Goal: Task Accomplishment & Management: Manage account settings

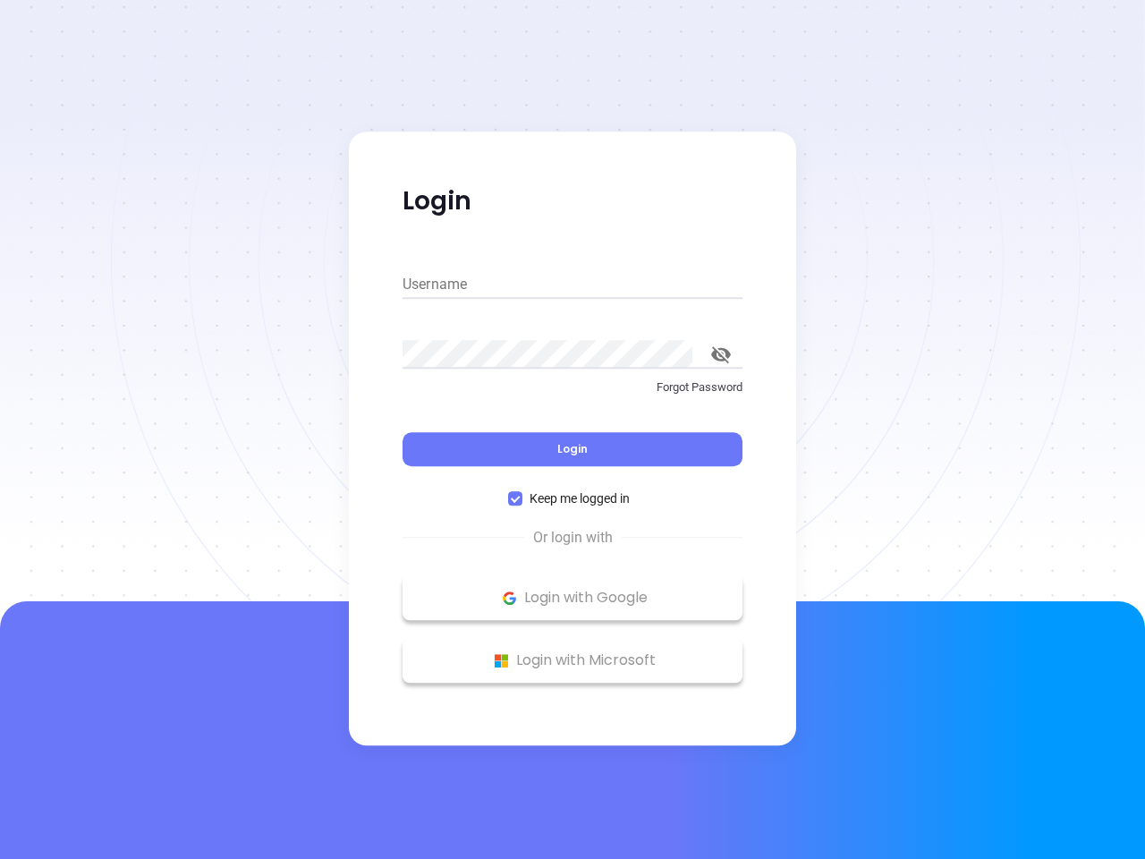
click at [573, 429] on div "Login" at bounding box center [573, 438] width 340 height 55
click at [573, 285] on input "Username" at bounding box center [573, 284] width 340 height 29
click at [721, 354] on icon "toggle password visibility" at bounding box center [721, 354] width 20 height 17
click at [573, 449] on span "Login" at bounding box center [572, 448] width 30 height 15
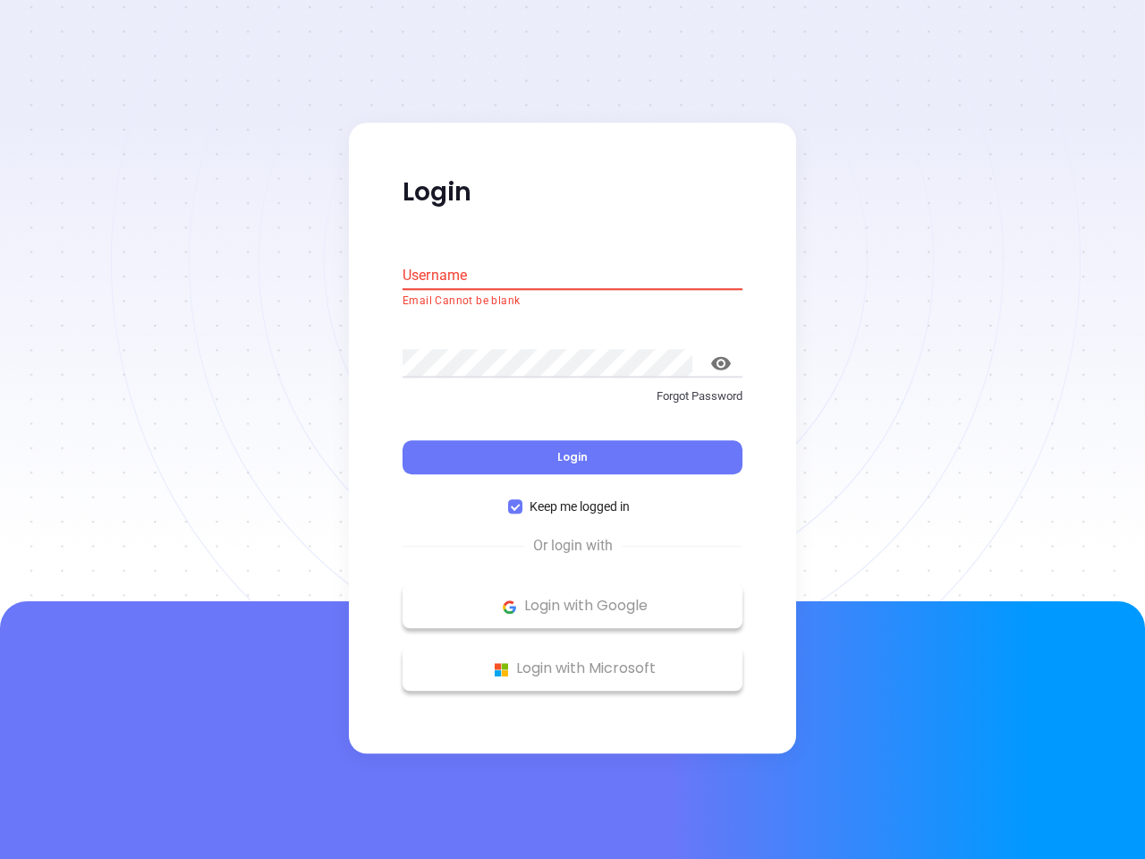
click at [573, 498] on span "Keep me logged in" at bounding box center [579, 507] width 115 height 20
click at [522, 500] on input "Keep me logged in" at bounding box center [515, 507] width 14 height 14
checkbox input "false"
click at [573, 598] on p "Login with Google" at bounding box center [573, 606] width 322 height 27
click at [573, 660] on p "Login with Microsoft" at bounding box center [573, 669] width 322 height 27
